Goal: Task Accomplishment & Management: Manage account settings

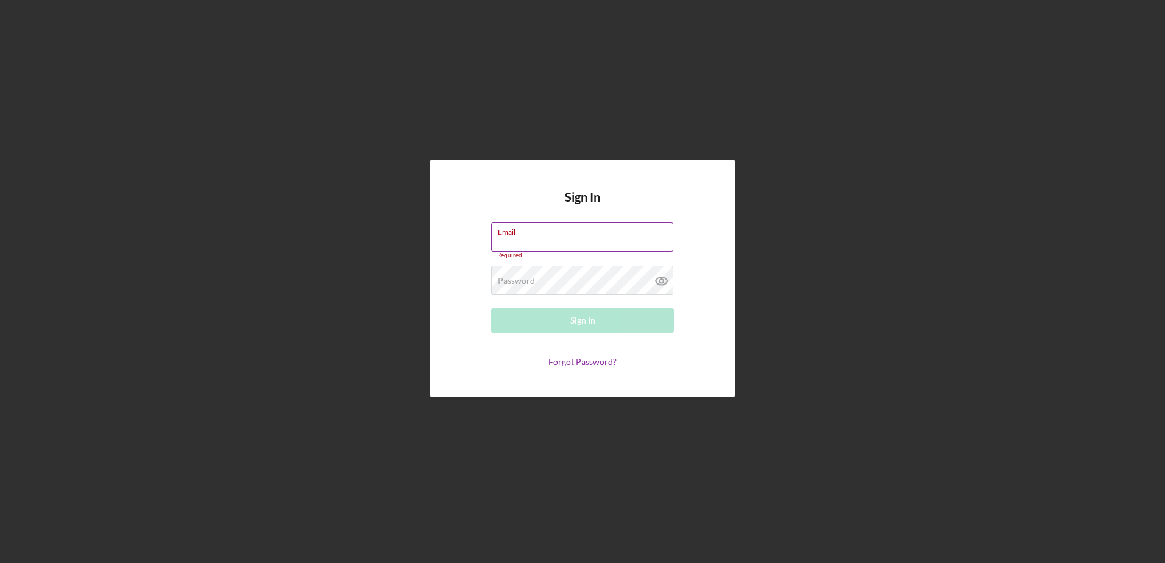
paste input "mibrakt@jfsannarbor.org"
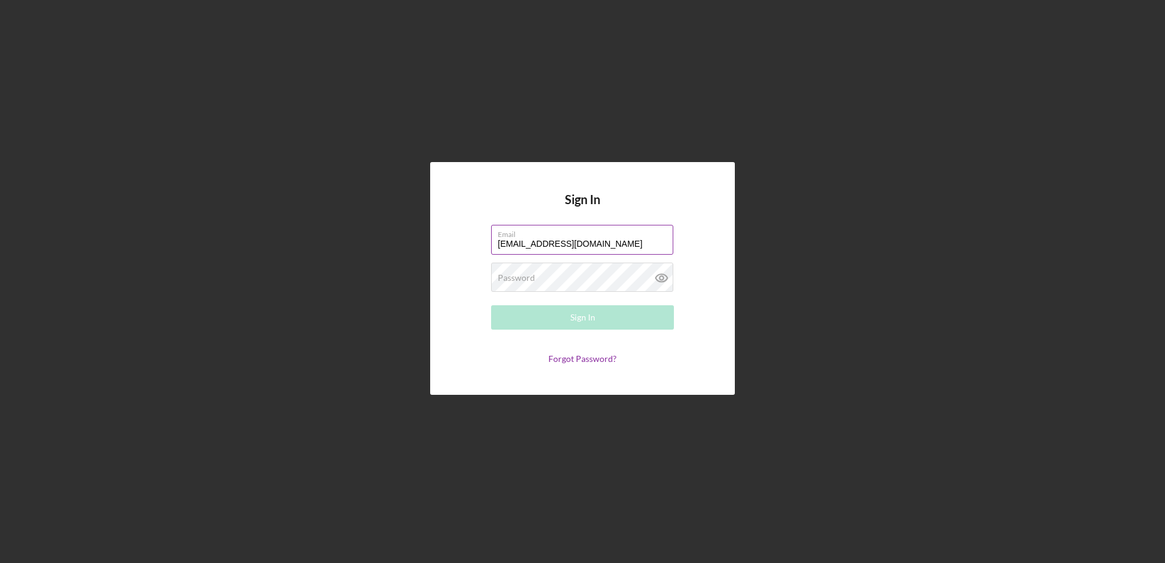
type input "mibrakt@jfsannarbor.org"
click at [564, 316] on button "Sign In" at bounding box center [582, 317] width 183 height 24
